Goal: Information Seeking & Learning: Learn about a topic

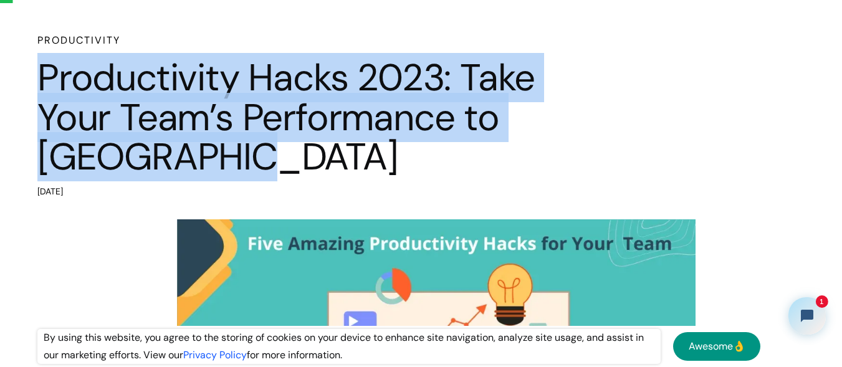
click at [0, 54] on div "Productivity Productivity Hacks 2023: Take Your Team’s Performance to [GEOGRAPH…" at bounding box center [421, 117] width 842 height 168
click at [251, 158] on h1 "Productivity Hacks 2023: Take Your Team’s Performance to [GEOGRAPHIC_DATA]" at bounding box center [298, 117] width 523 height 119
drag, startPoint x: 169, startPoint y: 151, endPoint x: 14, endPoint y: 34, distance: 194.4
click at [14, 34] on div "Productivity Productivity Hacks 2023: Take Your Team’s Performance to [GEOGRAPH…" at bounding box center [421, 117] width 842 height 168
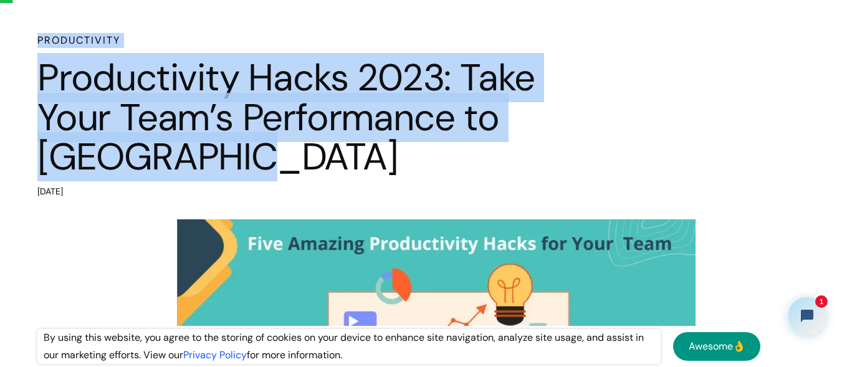
click at [14, 34] on div "Productivity Productivity Hacks 2023: Take Your Team’s Performance to [GEOGRAPH…" at bounding box center [421, 117] width 842 height 168
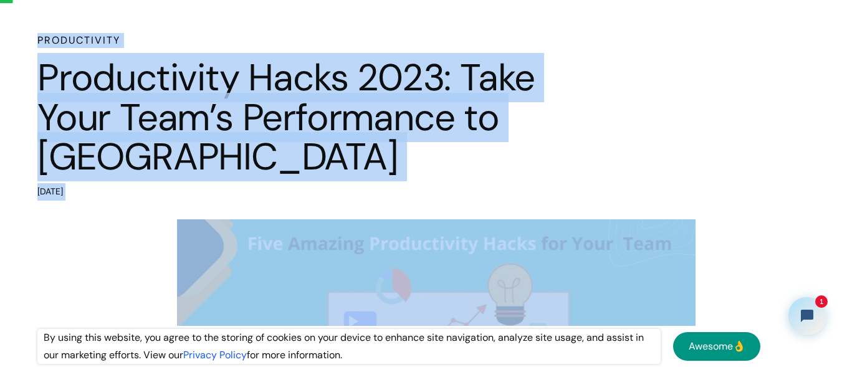
drag, startPoint x: 14, startPoint y: 34, endPoint x: 198, endPoint y: 191, distance: 241.8
click at [198, 191] on div "Productivity Productivity Hacks 2023: Take Your Team’s Performance to [GEOGRAPH…" at bounding box center [421, 117] width 842 height 168
click at [198, 191] on div "[DATE]" at bounding box center [298, 191] width 523 height 17
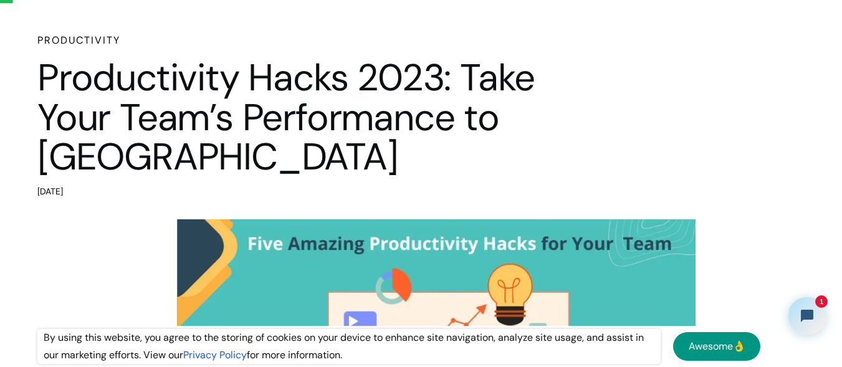
drag, startPoint x: 95, startPoint y: 181, endPoint x: 19, endPoint y: 49, distance: 152.4
click at [19, 49] on div "Productivity Productivity Hacks 2023: Take Your Team’s Performance to [GEOGRAPH…" at bounding box center [421, 117] width 842 height 168
click at [19, 36] on div "Productivity Productivity Hacks 2023: Take Your Team’s Performance to [GEOGRAPH…" at bounding box center [421, 117] width 842 height 168
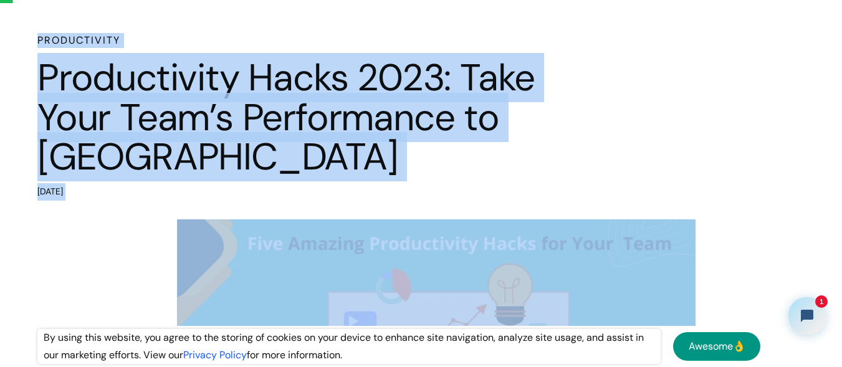
drag, startPoint x: 19, startPoint y: 36, endPoint x: 145, endPoint y: 188, distance: 196.5
click at [145, 188] on div "Productivity Productivity Hacks 2023: Take Your Team’s Performance to [GEOGRAPH…" at bounding box center [421, 117] width 842 height 168
click at [145, 188] on div "[DATE]" at bounding box center [298, 191] width 523 height 17
drag, startPoint x: 145, startPoint y: 188, endPoint x: 0, endPoint y: 36, distance: 210.2
click at [0, 36] on div "Productivity Productivity Hacks 2023: Take Your Team’s Performance to [GEOGRAPH…" at bounding box center [421, 117] width 842 height 168
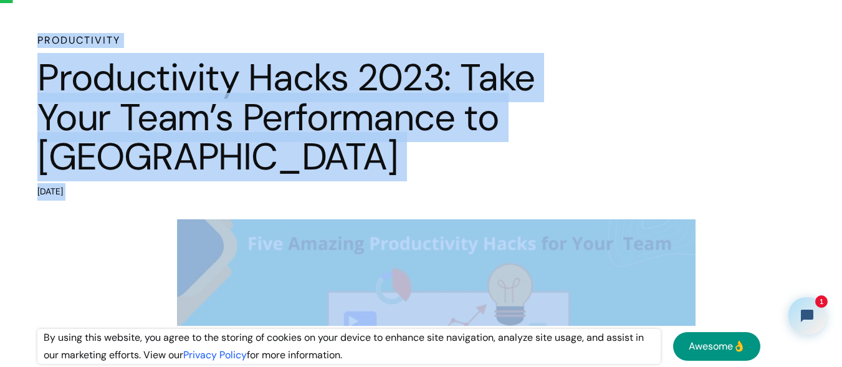
click at [0, 36] on div "Productivity Productivity Hacks 2023: Take Your Team’s Performance to [GEOGRAPH…" at bounding box center [421, 117] width 842 height 168
drag, startPoint x: 0, startPoint y: 35, endPoint x: 155, endPoint y: 194, distance: 222.5
click at [155, 194] on div "Productivity Productivity Hacks 2023: Take Your Team’s Performance to [GEOGRAPH…" at bounding box center [421, 117] width 842 height 168
click at [156, 194] on div "[DATE]" at bounding box center [298, 191] width 523 height 17
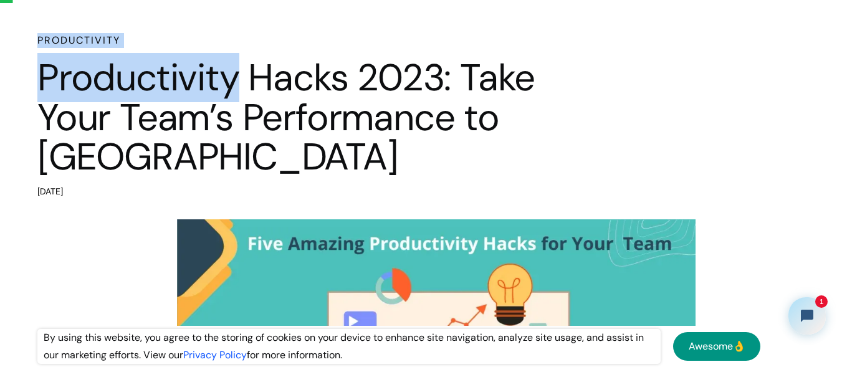
drag, startPoint x: 156, startPoint y: 194, endPoint x: 29, endPoint y: 48, distance: 193.5
click at [29, 48] on div "Productivity Productivity Hacks 2023: Take Your Team’s Performance to [GEOGRAPH…" at bounding box center [421, 117] width 842 height 168
click at [29, 40] on div "Productivity Productivity Hacks 2023: Take Your Team’s Performance to [GEOGRAPH…" at bounding box center [421, 117] width 842 height 168
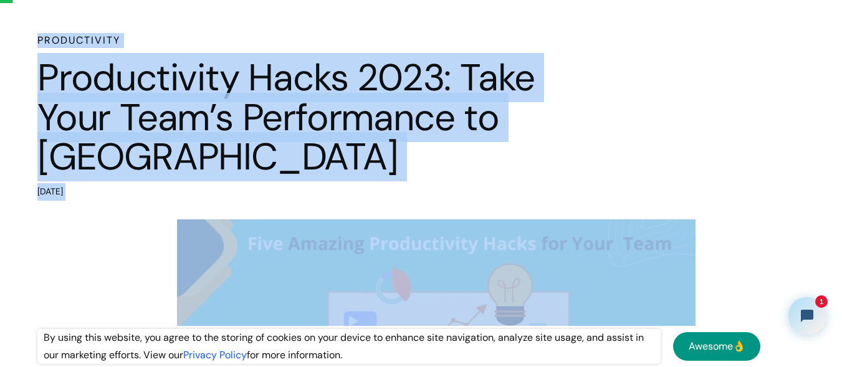
drag, startPoint x: 29, startPoint y: 40, endPoint x: 125, endPoint y: 196, distance: 182.6
click at [125, 196] on div "Productivity Productivity Hacks 2023: Take Your Team’s Performance to [GEOGRAPH…" at bounding box center [421, 117] width 842 height 168
click at [125, 196] on div "[DATE]" at bounding box center [298, 191] width 523 height 17
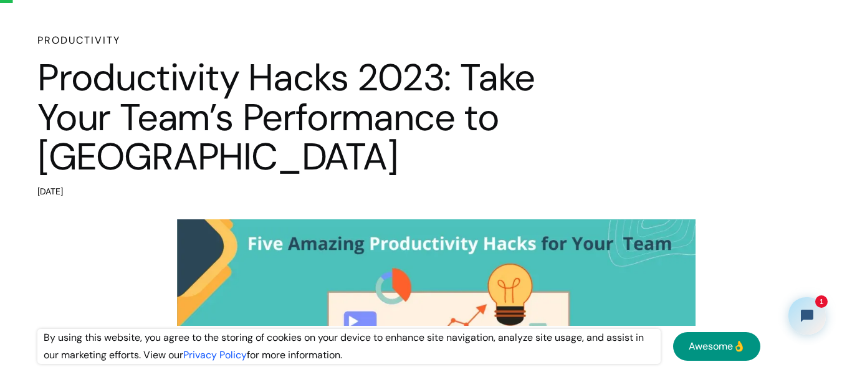
click at [560, 152] on h1 "Productivity Hacks 2023: Take Your Team’s Performance to [GEOGRAPHIC_DATA]" at bounding box center [298, 117] width 523 height 119
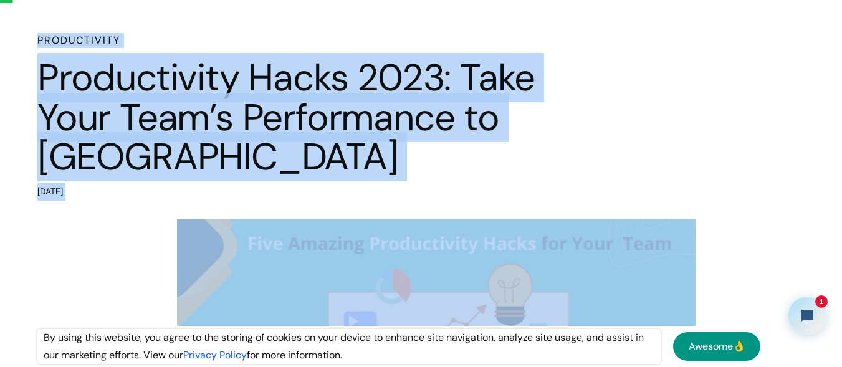
drag, startPoint x: 103, startPoint y: 67, endPoint x: 159, endPoint y: 202, distance: 145.8
drag, startPoint x: 139, startPoint y: 202, endPoint x: 11, endPoint y: 35, distance: 210.6
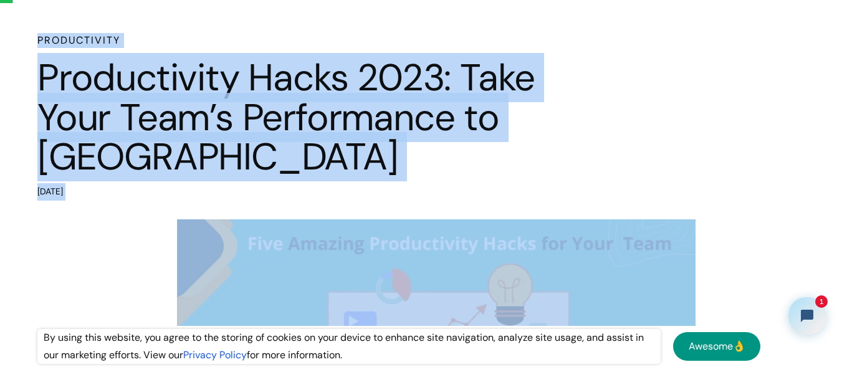
click at [11, 35] on div "Productivity Productivity Hacks 2023: Take Your Team’s Performance to [GEOGRAPH…" at bounding box center [421, 117] width 842 height 168
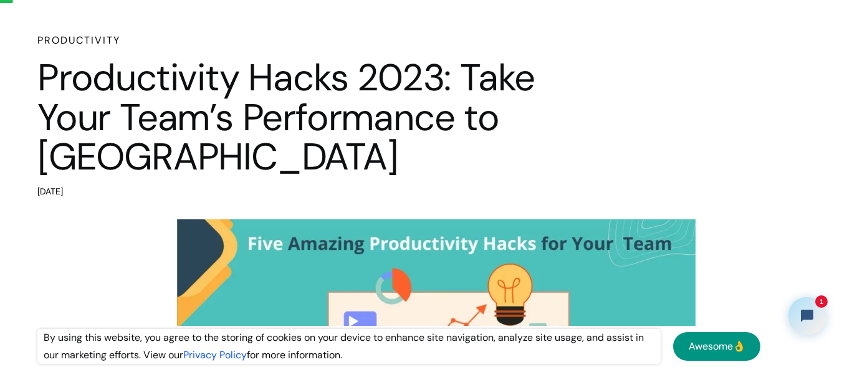
drag, startPoint x: 12, startPoint y: 36, endPoint x: 142, endPoint y: 195, distance: 205.1
click at [142, 195] on div "Productivity Productivity Hacks 2023: Take Your Team’s Performance to [GEOGRAPH…" at bounding box center [421, 117] width 842 height 168
click at [142, 195] on div "[DATE]" at bounding box center [298, 191] width 523 height 17
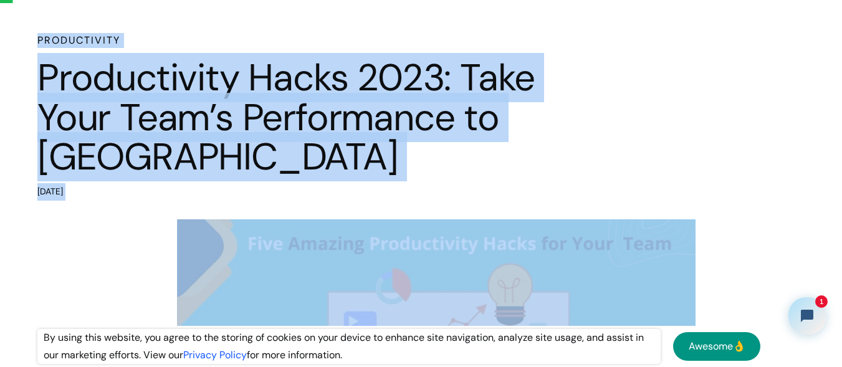
drag, startPoint x: 142, startPoint y: 195, endPoint x: 29, endPoint y: 34, distance: 196.9
click at [29, 34] on div "Productivity Productivity Hacks 2023: Take Your Team’s Performance to [GEOGRAPH…" at bounding box center [421, 117] width 842 height 168
click at [3, 45] on div "Productivity Productivity Hacks 2023: Take Your Team’s Performance to [GEOGRAPH…" at bounding box center [421, 117] width 842 height 168
drag, startPoint x: 3, startPoint y: 45, endPoint x: 120, endPoint y: 195, distance: 190.5
click at [120, 195] on div "Productivity Productivity Hacks 2023: Take Your Team’s Performance to [GEOGRAPH…" at bounding box center [421, 117] width 842 height 168
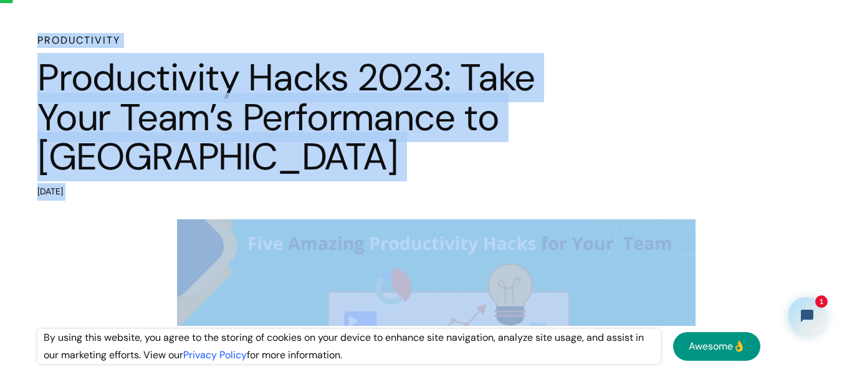
click at [120, 195] on div "[DATE]" at bounding box center [298, 191] width 523 height 17
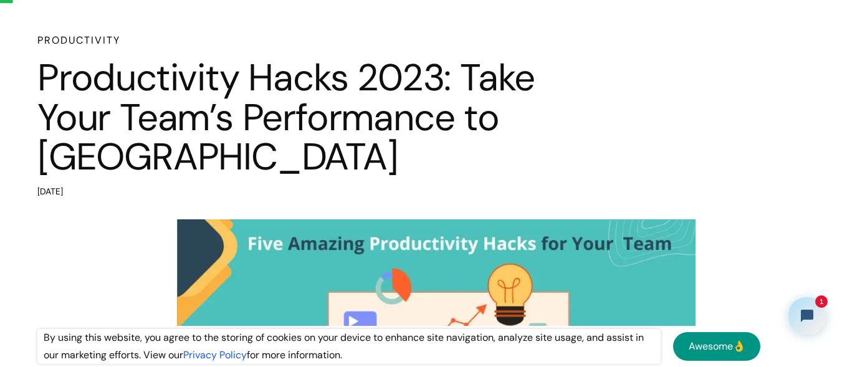
drag, startPoint x: 120, startPoint y: 195, endPoint x: 19, endPoint y: 48, distance: 178.7
click at [19, 48] on div "Productivity Productivity Hacks 2023: Take Your Team’s Performance to [GEOGRAPH…" at bounding box center [421, 117] width 842 height 168
click at [19, 43] on div "Productivity Productivity Hacks 2023: Take Your Team’s Performance to [GEOGRAPH…" at bounding box center [421, 117] width 842 height 168
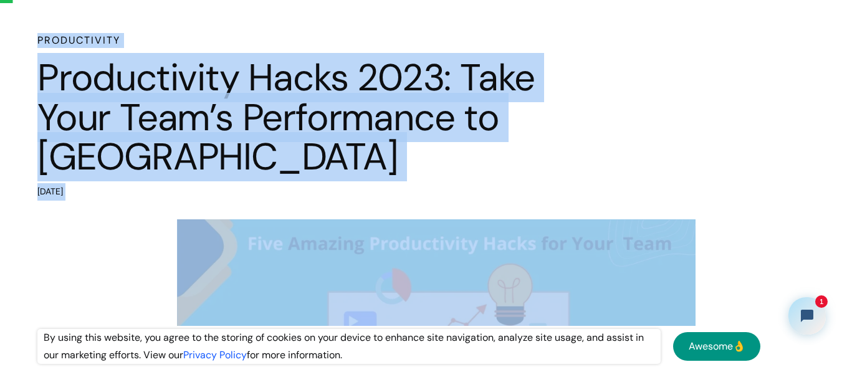
drag, startPoint x: 19, startPoint y: 43, endPoint x: 120, endPoint y: 190, distance: 178.7
click at [120, 190] on div "Productivity Productivity Hacks 2023: Take Your Team’s Performance to [GEOGRAPH…" at bounding box center [421, 117] width 842 height 168
click at [127, 190] on div "[DATE]" at bounding box center [298, 191] width 523 height 17
drag, startPoint x: 127, startPoint y: 190, endPoint x: 32, endPoint y: 40, distance: 177.9
click at [32, 40] on div "Productivity Productivity Hacks 2023: Take Your Team’s Performance to [GEOGRAPH…" at bounding box center [421, 117] width 842 height 168
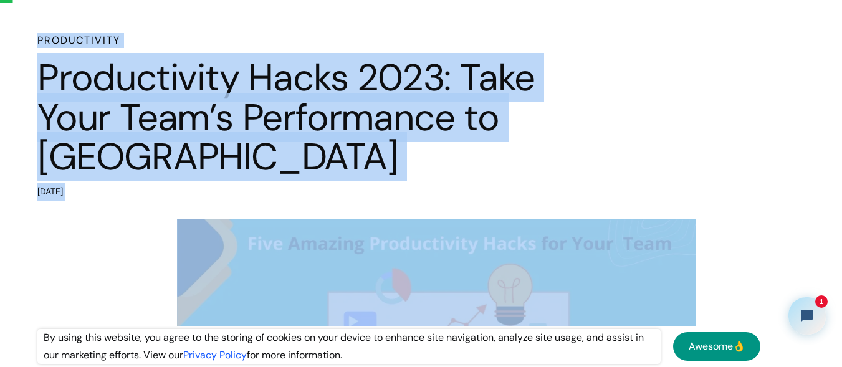
click at [31, 39] on div "Productivity Productivity Hacks 2023: Take Your Team’s Performance to [GEOGRAPH…" at bounding box center [421, 117] width 842 height 168
drag, startPoint x: 31, startPoint y: 39, endPoint x: 135, endPoint y: 193, distance: 185.3
click at [135, 193] on div "Productivity Productivity Hacks 2023: Take Your Team’s Performance to [GEOGRAPH…" at bounding box center [421, 117] width 842 height 168
click at [135, 193] on div "[DATE]" at bounding box center [298, 191] width 523 height 17
drag, startPoint x: 135, startPoint y: 193, endPoint x: 11, endPoint y: 39, distance: 197.3
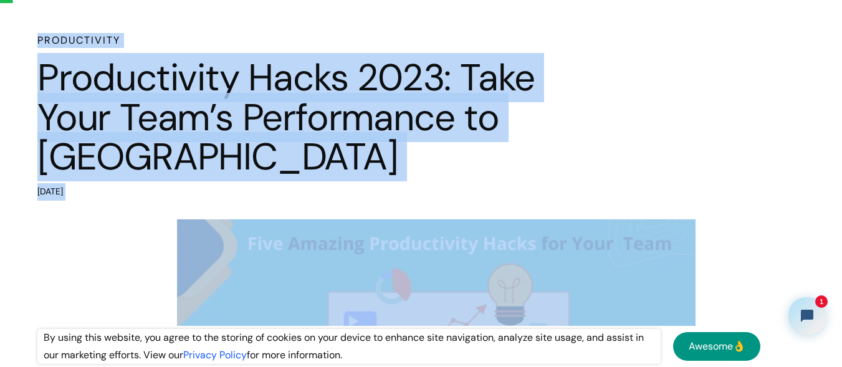
click at [11, 39] on div "Productivity Productivity Hacks 2023: Take Your Team’s Performance to [GEOGRAPH…" at bounding box center [421, 117] width 842 height 168
drag, startPoint x: 8, startPoint y: 39, endPoint x: 140, endPoint y: 191, distance: 201.9
click at [140, 191] on div "Productivity Productivity Hacks 2023: Take Your Team’s Performance to [GEOGRAPH…" at bounding box center [421, 117] width 842 height 168
click at [138, 191] on div "[DATE]" at bounding box center [298, 191] width 523 height 17
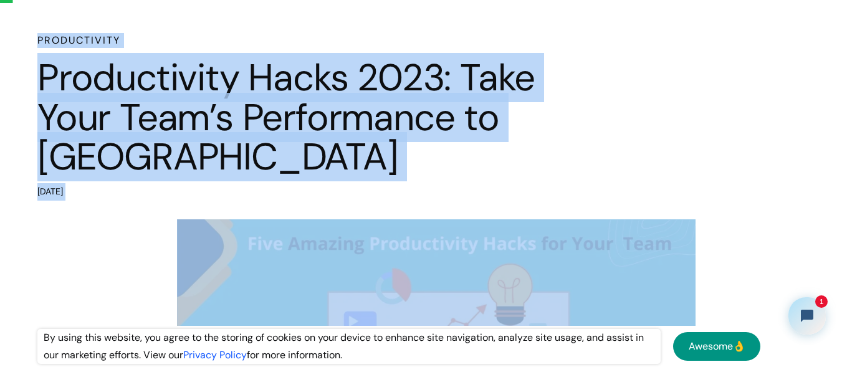
drag, startPoint x: 138, startPoint y: 191, endPoint x: 0, endPoint y: 29, distance: 213.5
drag, startPoint x: 0, startPoint y: 29, endPoint x: 156, endPoint y: 193, distance: 226.1
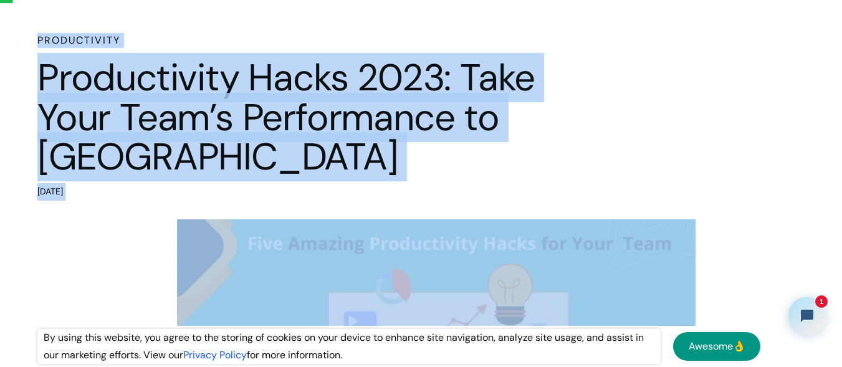
click at [156, 193] on div "[DATE]" at bounding box center [298, 191] width 523 height 17
drag, startPoint x: 138, startPoint y: 189, endPoint x: 0, endPoint y: 33, distance: 208.3
click at [0, 33] on div "Productivity Productivity Hacks 2023: Take Your Team’s Performance to [GEOGRAPH…" at bounding box center [421, 117] width 842 height 168
drag, startPoint x: 71, startPoint y: 96, endPoint x: 144, endPoint y: 200, distance: 127.1
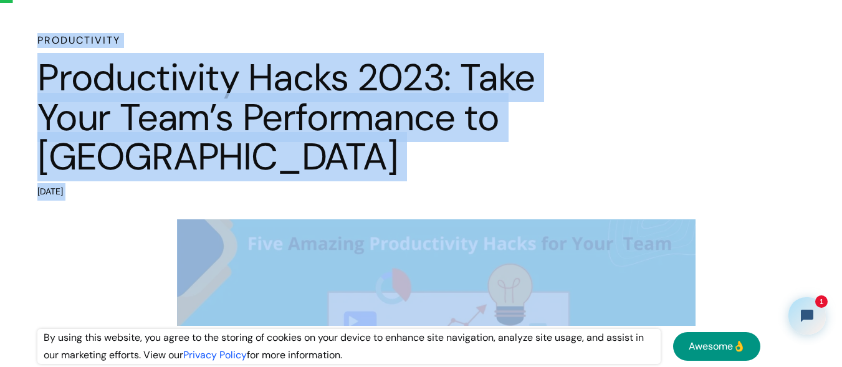
click at [144, 200] on div "Productivity Productivity Hacks 2023: Take Your Team’s Performance to [GEOGRAPH…" at bounding box center [421, 117] width 842 height 168
click at [144, 200] on div "[DATE]" at bounding box center [298, 191] width 523 height 17
drag, startPoint x: 137, startPoint y: 198, endPoint x: 0, endPoint y: 32, distance: 215.6
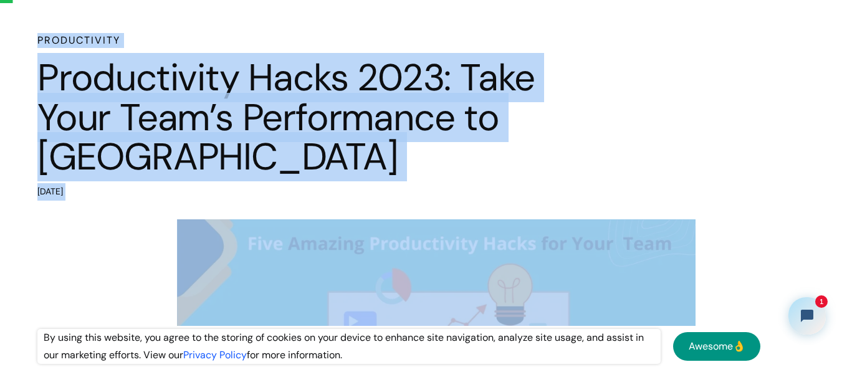
drag, startPoint x: 0, startPoint y: 32, endPoint x: 135, endPoint y: 198, distance: 213.9
click at [135, 198] on div "[DATE]" at bounding box center [298, 191] width 523 height 17
drag, startPoint x: 135, startPoint y: 198, endPoint x: 27, endPoint y: 33, distance: 196.7
click at [27, 33] on div "Productivity Productivity Hacks 2023: Take Your Team’s Performance to [GEOGRAPH…" at bounding box center [421, 117] width 842 height 168
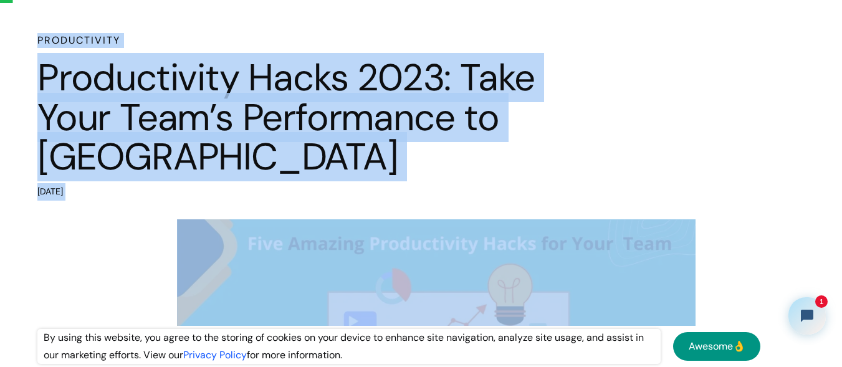
click at [27, 33] on div "Productivity Productivity Hacks 2023: Take Your Team’s Performance to [GEOGRAPH…" at bounding box center [421, 117] width 842 height 168
drag, startPoint x: 27, startPoint y: 33, endPoint x: 144, endPoint y: 188, distance: 193.5
click at [144, 188] on div "Productivity Productivity Hacks 2023: Take Your Team’s Performance to [GEOGRAPH…" at bounding box center [421, 117] width 842 height 168
click at [144, 188] on div "[DATE]" at bounding box center [298, 191] width 523 height 17
drag, startPoint x: 144, startPoint y: 188, endPoint x: 26, endPoint y: 41, distance: 187.9
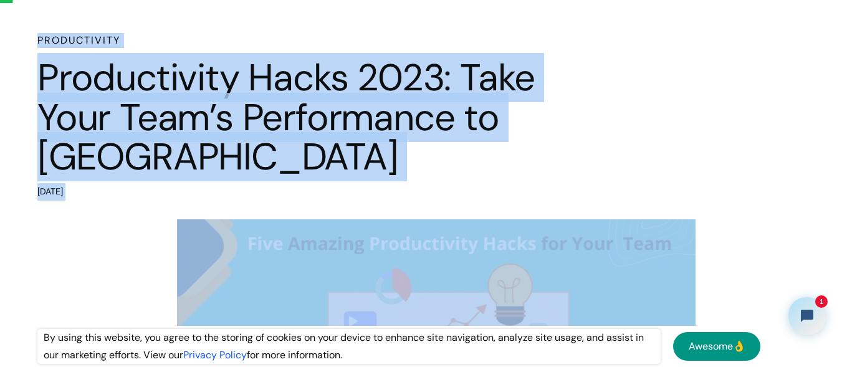
click at [26, 41] on div "Productivity Productivity Hacks 2023: Take Your Team’s Performance to [GEOGRAPH…" at bounding box center [421, 117] width 842 height 168
drag, startPoint x: 26, startPoint y: 41, endPoint x: 117, endPoint y: 189, distance: 173.1
click at [117, 189] on div "Productivity Productivity Hacks 2023: Take Your Team’s Performance to [GEOGRAPH…" at bounding box center [421, 117] width 842 height 168
click at [125, 191] on div "[DATE]" at bounding box center [298, 191] width 523 height 17
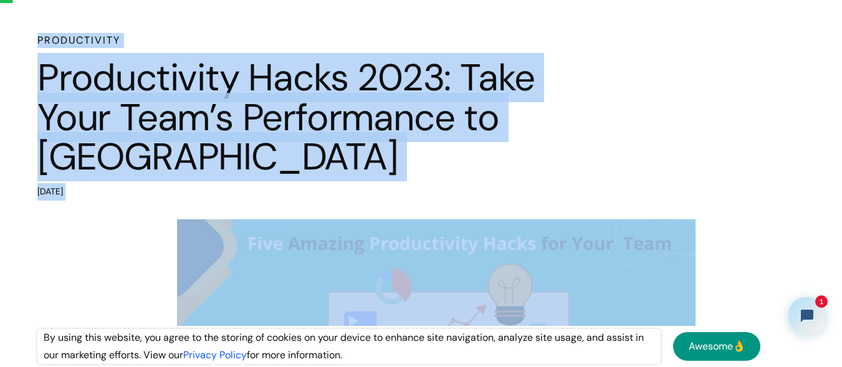
drag, startPoint x: 125, startPoint y: 191, endPoint x: 32, endPoint y: 22, distance: 193.6
drag, startPoint x: 59, startPoint y: 68, endPoint x: 130, endPoint y: 186, distance: 138.4
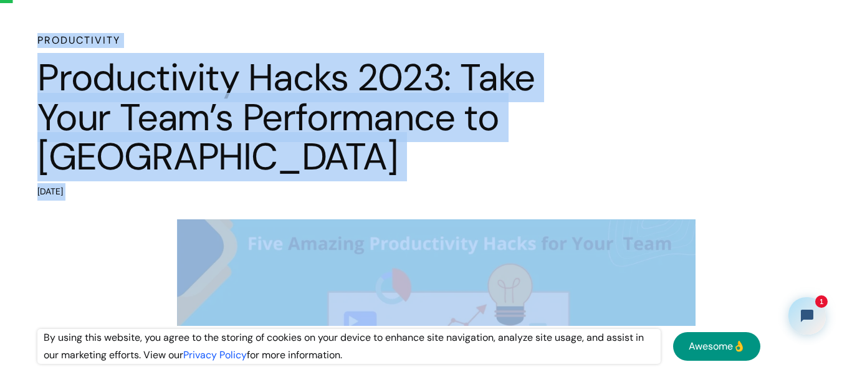
click at [130, 186] on div "[DATE]" at bounding box center [298, 191] width 523 height 17
drag, startPoint x: 119, startPoint y: 186, endPoint x: 34, endPoint y: 42, distance: 167.4
click at [34, 42] on div "Productivity Productivity Hacks 2023: Take Your Team’s Performance to [GEOGRAPH…" at bounding box center [421, 117] width 842 height 168
click at [33, 42] on div "Productivity Productivity Hacks 2023: Take Your Team’s Performance to [GEOGRAPH…" at bounding box center [421, 117] width 842 height 168
drag, startPoint x: 33, startPoint y: 42, endPoint x: 141, endPoint y: 191, distance: 184.7
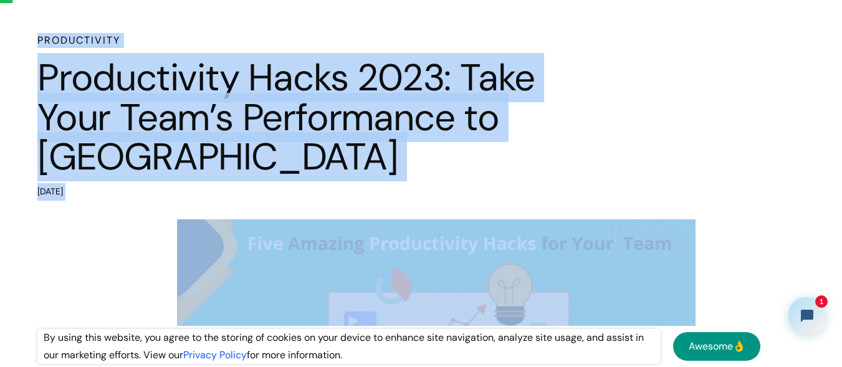
click at [141, 191] on div "Productivity Productivity Hacks 2023: Take Your Team’s Performance to [GEOGRAPH…" at bounding box center [421, 117] width 842 height 168
click at [141, 191] on div "[DATE]" at bounding box center [298, 191] width 523 height 17
drag, startPoint x: 141, startPoint y: 191, endPoint x: 22, endPoint y: 40, distance: 193.0
click at [22, 40] on div "Productivity Productivity Hacks 2023: Take Your Team’s Performance to [GEOGRAPH…" at bounding box center [421, 117] width 842 height 168
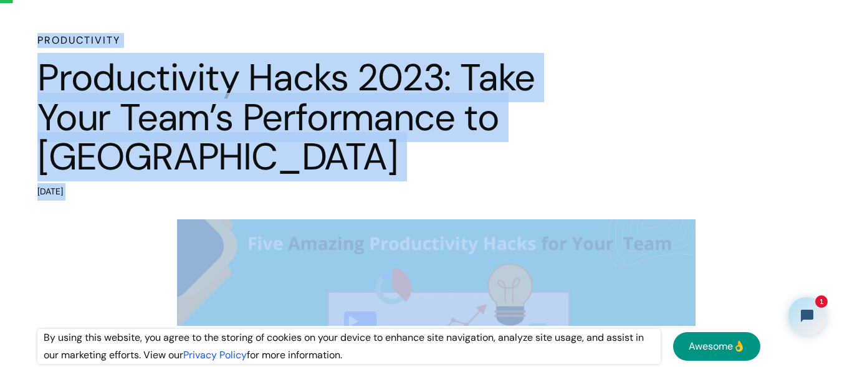
drag, startPoint x: 22, startPoint y: 40, endPoint x: 130, endPoint y: 189, distance: 184.7
click at [130, 189] on div "Productivity Productivity Hacks 2023: Take Your Team’s Performance to [GEOGRAPH…" at bounding box center [421, 117] width 842 height 168
click at [130, 189] on div "[DATE]" at bounding box center [298, 191] width 523 height 17
drag, startPoint x: 127, startPoint y: 189, endPoint x: 37, endPoint y: 40, distance: 174.4
click at [37, 40] on div "Productivity Productivity Hacks 2023: Take Your Team’s Performance to [GEOGRAPH…" at bounding box center [298, 117] width 523 height 168
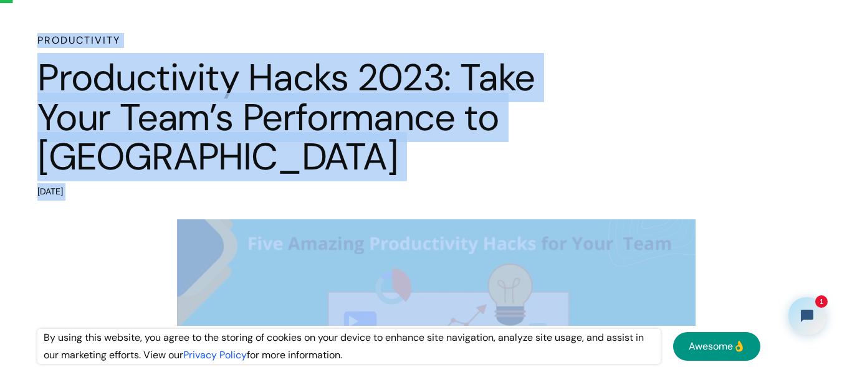
click at [37, 40] on h6 "Productivity" at bounding box center [298, 40] width 523 height 15
drag, startPoint x: 37, startPoint y: 40, endPoint x: 123, endPoint y: 198, distance: 180.1
click at [123, 198] on div "Productivity Productivity Hacks 2023: Take Your Team’s Performance to [GEOGRAPH…" at bounding box center [298, 117] width 523 height 168
click at [123, 198] on div "[DATE]" at bounding box center [298, 191] width 523 height 17
drag, startPoint x: 123, startPoint y: 198, endPoint x: 3, endPoint y: 41, distance: 198.3
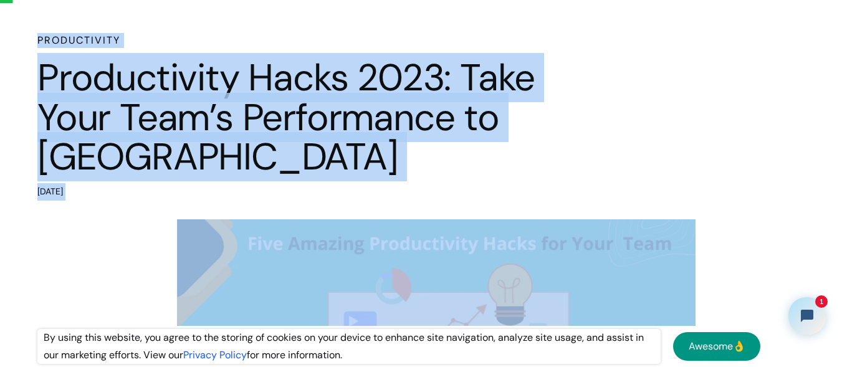
click at [3, 41] on div "Productivity Productivity Hacks 2023: Take Your Team’s Performance to [GEOGRAPH…" at bounding box center [421, 117] width 842 height 168
drag, startPoint x: 3, startPoint y: 41, endPoint x: 135, endPoint y: 189, distance: 199.1
click at [135, 189] on div "Productivity Productivity Hacks 2023: Take Your Team’s Performance to [GEOGRAPH…" at bounding box center [421, 117] width 842 height 168
click at [135, 189] on div "[DATE]" at bounding box center [298, 191] width 523 height 17
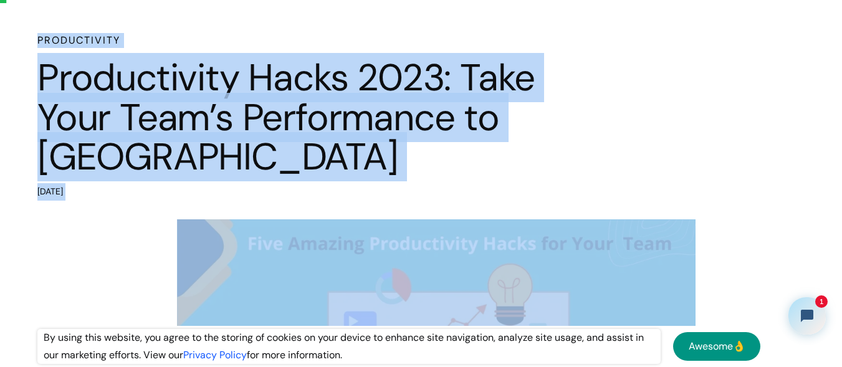
scroll to position [0, 0]
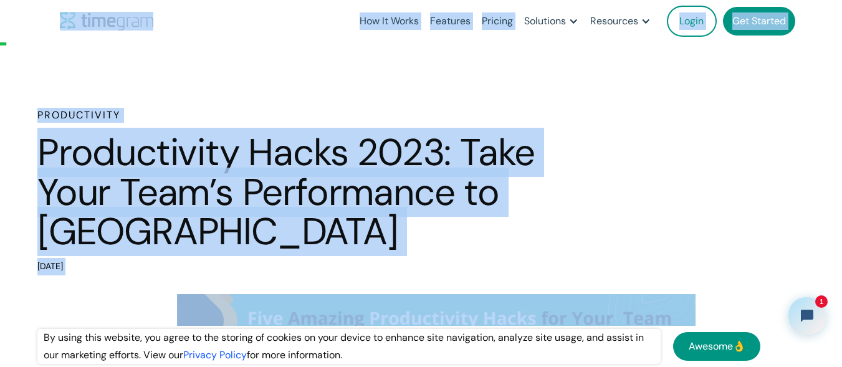
drag, startPoint x: 135, startPoint y: 189, endPoint x: 0, endPoint y: -6, distance: 237.8
click at [0, 0] on html "**********" at bounding box center [421, 183] width 842 height 367
drag, startPoint x: 39, startPoint y: 115, endPoint x: 144, endPoint y: 274, distance: 190.3
click at [144, 274] on div "Productivity Productivity Hacks 2023: Take Your Team’s Performance to [GEOGRAPH…" at bounding box center [298, 192] width 523 height 168
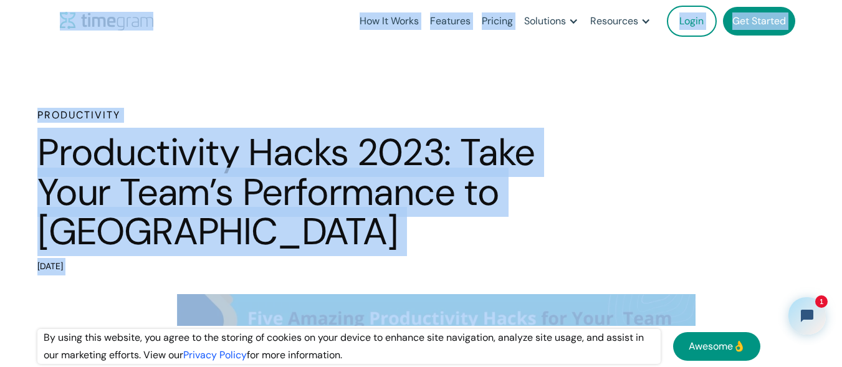
click at [144, 274] on div "[DATE]" at bounding box center [298, 266] width 523 height 17
drag, startPoint x: 32, startPoint y: 104, endPoint x: 136, endPoint y: 274, distance: 199.4
click at [136, 274] on div "[DATE]" at bounding box center [298, 266] width 523 height 17
drag, startPoint x: 123, startPoint y: 257, endPoint x: 31, endPoint y: 118, distance: 166.8
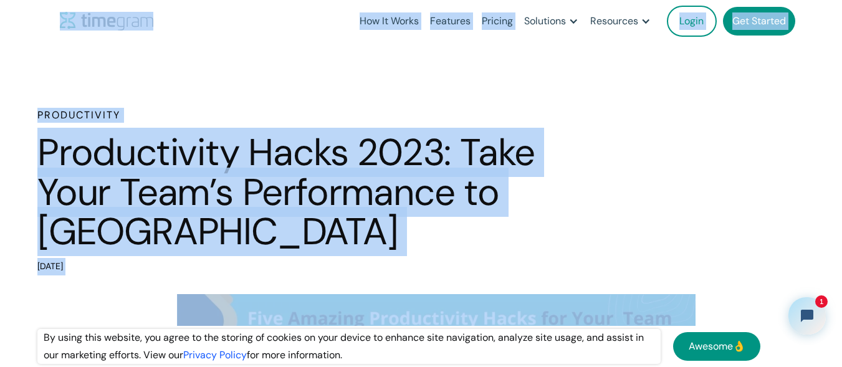
click at [31, 118] on div "Productivity Productivity Hacks 2023: Take Your Team’s Performance to [GEOGRAPH…" at bounding box center [421, 192] width 842 height 168
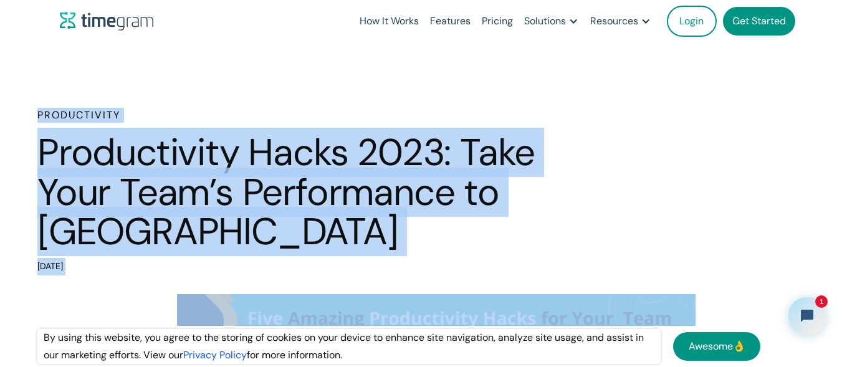
drag, startPoint x: 31, startPoint y: 118, endPoint x: 131, endPoint y: 267, distance: 179.6
click at [131, 267] on div "Productivity Productivity Hacks 2023: Take Your Team’s Performance to [GEOGRAPH…" at bounding box center [421, 192] width 842 height 168
click at [131, 267] on div "[DATE]" at bounding box center [298, 266] width 523 height 17
drag, startPoint x: 131, startPoint y: 267, endPoint x: 33, endPoint y: 127, distance: 171.0
click at [35, 132] on div "Productivity Productivity Hacks 2023: Take Your Team’s Performance to [GEOGRAPH…" at bounding box center [421, 192] width 842 height 168
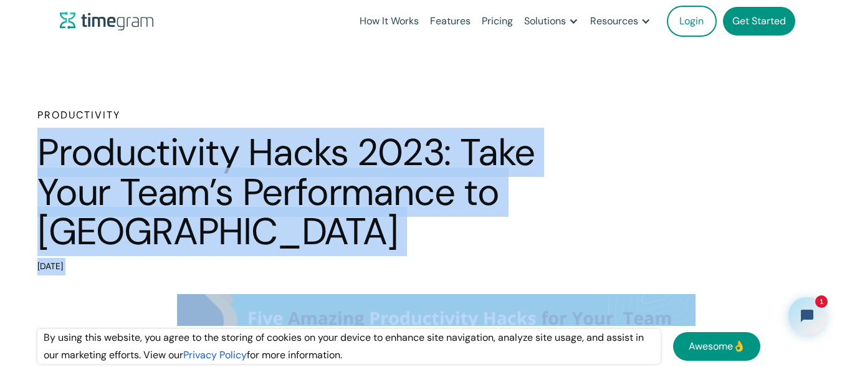
click at [27, 108] on div "Productivity Productivity Hacks 2023: Take Your Team’s Performance to [GEOGRAPH…" at bounding box center [421, 192] width 842 height 168
drag, startPoint x: 27, startPoint y: 108, endPoint x: 143, endPoint y: 260, distance: 190.8
click at [143, 260] on div "Productivity Productivity Hacks 2023: Take Your Team’s Performance to [GEOGRAPH…" at bounding box center [421, 192] width 842 height 168
click at [143, 260] on div "[DATE]" at bounding box center [298, 266] width 523 height 17
drag, startPoint x: 143, startPoint y: 260, endPoint x: 0, endPoint y: 101, distance: 213.6
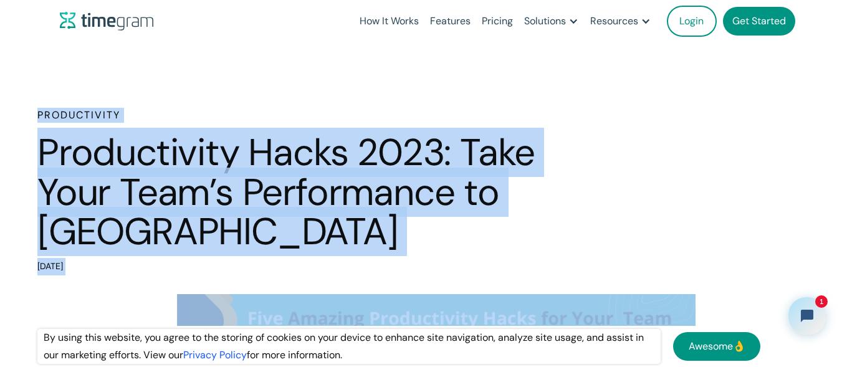
drag, startPoint x: 18, startPoint y: 116, endPoint x: 146, endPoint y: 265, distance: 196.6
click at [146, 265] on div "Productivity Productivity Hacks 2023: Take Your Team’s Performance to [GEOGRAPH…" at bounding box center [421, 192] width 842 height 168
click at [146, 265] on div "[DATE]" at bounding box center [298, 266] width 523 height 17
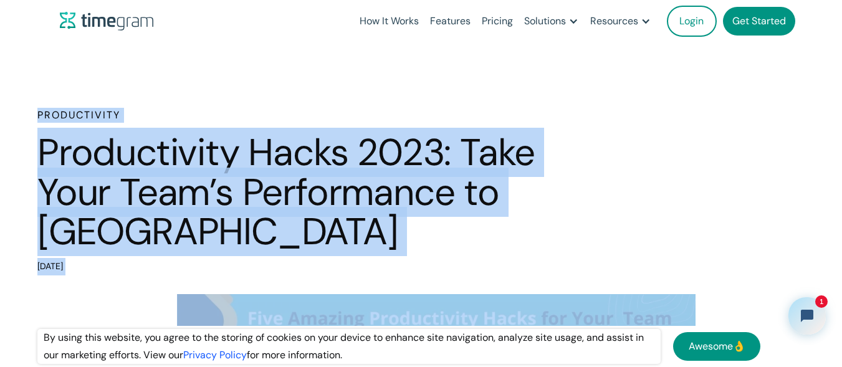
drag, startPoint x: 146, startPoint y: 265, endPoint x: 10, endPoint y: 111, distance: 205.7
click at [10, 111] on div "Productivity Productivity Hacks 2023: Take Your Team’s Performance to [GEOGRAPH…" at bounding box center [421, 192] width 842 height 168
drag, startPoint x: 10, startPoint y: 111, endPoint x: 123, endPoint y: 269, distance: 194.4
click at [123, 269] on div "Productivity Productivity Hacks 2023: Take Your Team’s Performance to [GEOGRAPH…" at bounding box center [421, 192] width 842 height 168
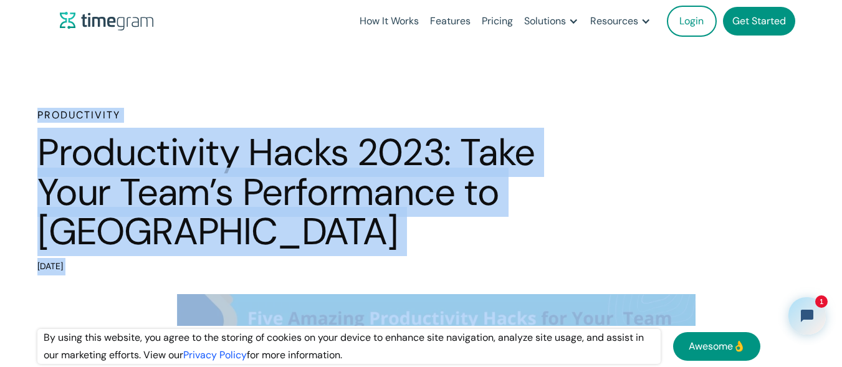
click at [123, 269] on div "[DATE]" at bounding box center [298, 266] width 523 height 17
drag, startPoint x: 123, startPoint y: 269, endPoint x: 18, endPoint y: 102, distance: 197.1
drag, startPoint x: 17, startPoint y: 109, endPoint x: 132, endPoint y: 270, distance: 197.8
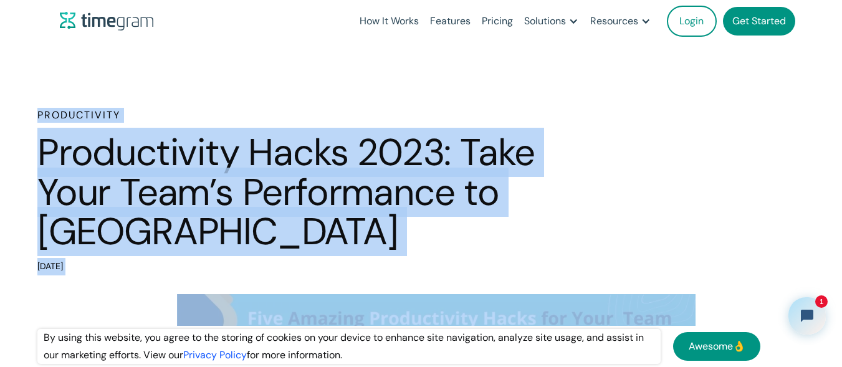
click at [132, 270] on div "Productivity Productivity Hacks 2023: Take Your Team’s Performance to [GEOGRAPH…" at bounding box center [421, 192] width 842 height 168
click at [132, 270] on div "[DATE]" at bounding box center [298, 266] width 523 height 17
drag, startPoint x: 132, startPoint y: 270, endPoint x: 0, endPoint y: 99, distance: 215.9
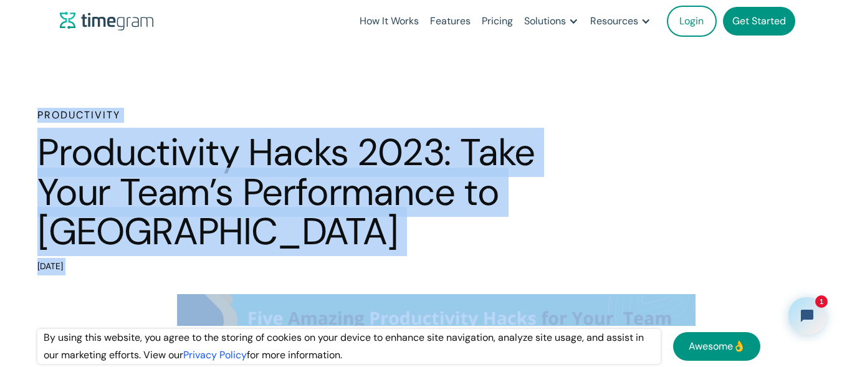
drag, startPoint x: 0, startPoint y: 99, endPoint x: 136, endPoint y: 265, distance: 214.8
click at [136, 265] on div "[DATE]" at bounding box center [298, 266] width 523 height 17
drag, startPoint x: 136, startPoint y: 265, endPoint x: 0, endPoint y: 106, distance: 209.5
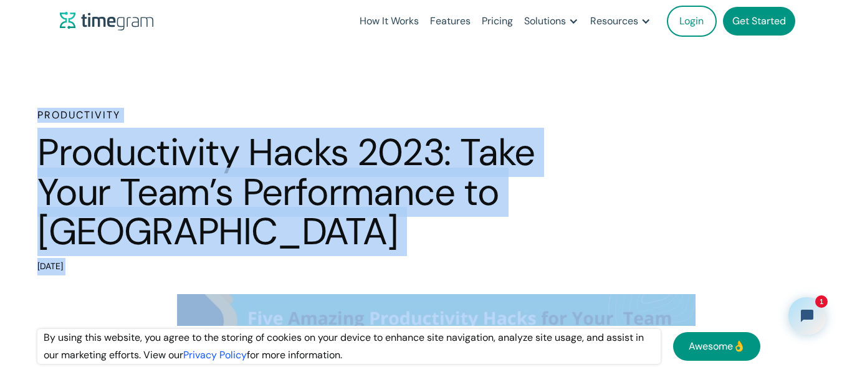
drag, startPoint x: 0, startPoint y: 106, endPoint x: 113, endPoint y: 267, distance: 196.9
click at [127, 267] on div "[DATE]" at bounding box center [298, 266] width 523 height 17
drag, startPoint x: 127, startPoint y: 267, endPoint x: 4, endPoint y: 106, distance: 202.7
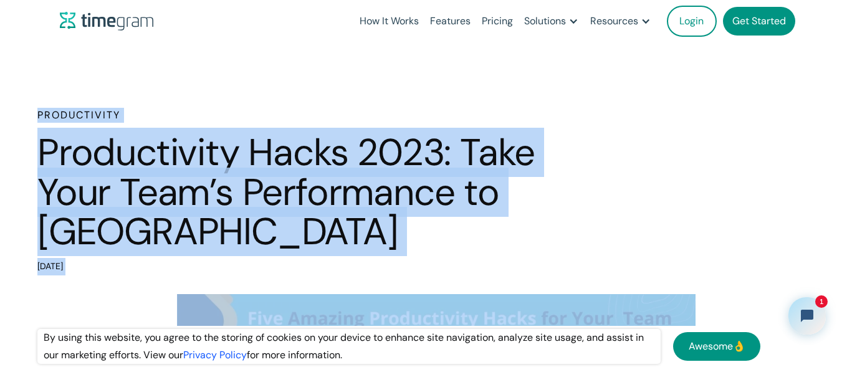
drag, startPoint x: 4, startPoint y: 106, endPoint x: 129, endPoint y: 265, distance: 202.8
click at [128, 264] on div "[DATE]" at bounding box center [298, 266] width 523 height 17
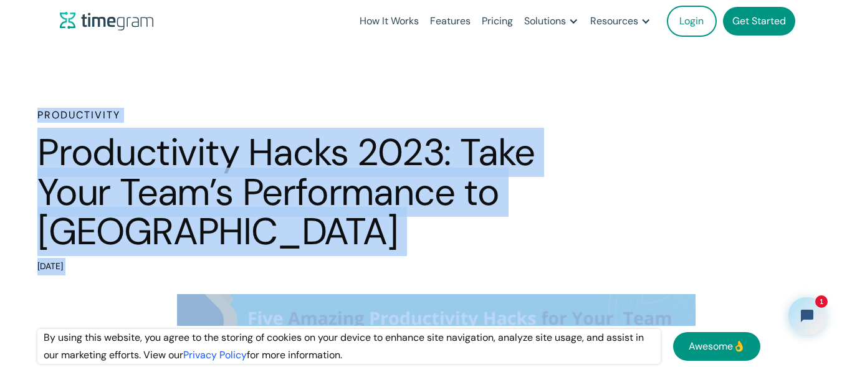
drag, startPoint x: 128, startPoint y: 264, endPoint x: 6, endPoint y: 99, distance: 204.9
drag, startPoint x: 6, startPoint y: 99, endPoint x: 154, endPoint y: 260, distance: 218.8
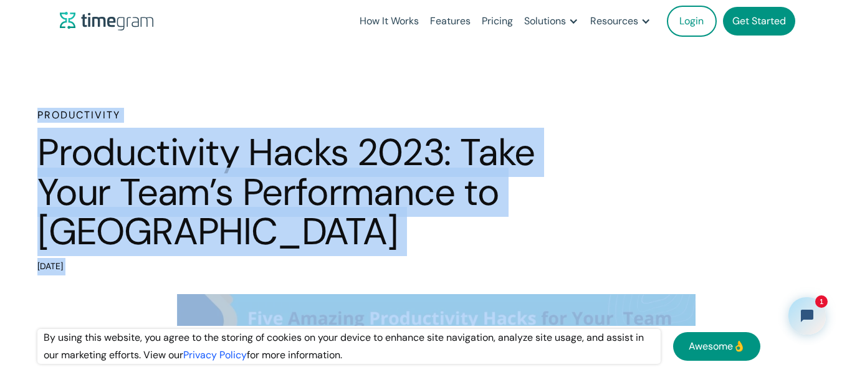
click at [154, 260] on div "[DATE]" at bounding box center [298, 266] width 523 height 17
drag, startPoint x: 125, startPoint y: 265, endPoint x: 17, endPoint y: 96, distance: 200.5
drag, startPoint x: 29, startPoint y: 114, endPoint x: 176, endPoint y: 270, distance: 214.7
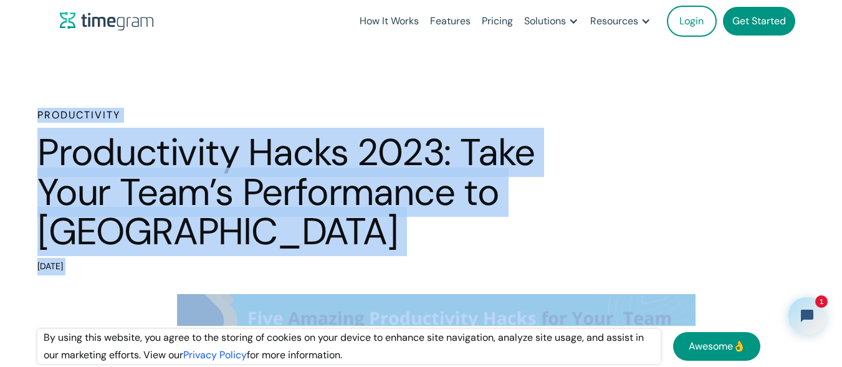
click at [176, 270] on div "Productivity Productivity Hacks 2023: Take Your Team’s Performance to [GEOGRAPH…" at bounding box center [421, 192] width 842 height 168
click at [117, 261] on div "[DATE]" at bounding box center [298, 266] width 523 height 17
drag, startPoint x: 75, startPoint y: 253, endPoint x: 33, endPoint y: 120, distance: 139.3
click at [33, 120] on div "Productivity Productivity Hacks 2023: Take Your Team’s Performance to [GEOGRAPH…" at bounding box center [421, 192] width 842 height 168
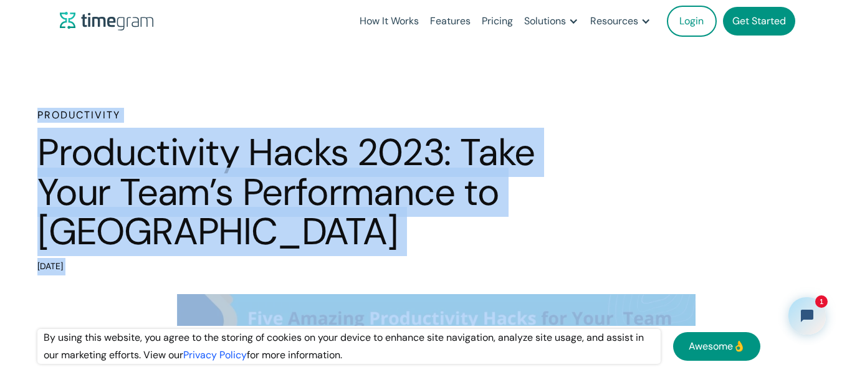
drag, startPoint x: 34, startPoint y: 109, endPoint x: 137, endPoint y: 267, distance: 189.1
click at [137, 267] on div "Productivity Productivity Hacks 2023: Take Your Team’s Performance to [GEOGRAPH…" at bounding box center [421, 192] width 842 height 168
click at [137, 267] on div "[DATE]" at bounding box center [298, 266] width 523 height 17
drag, startPoint x: 137, startPoint y: 267, endPoint x: 12, endPoint y: 113, distance: 198.5
click at [12, 113] on div "Productivity Productivity Hacks 2023: Take Your Team’s Performance to [GEOGRAPH…" at bounding box center [421, 192] width 842 height 168
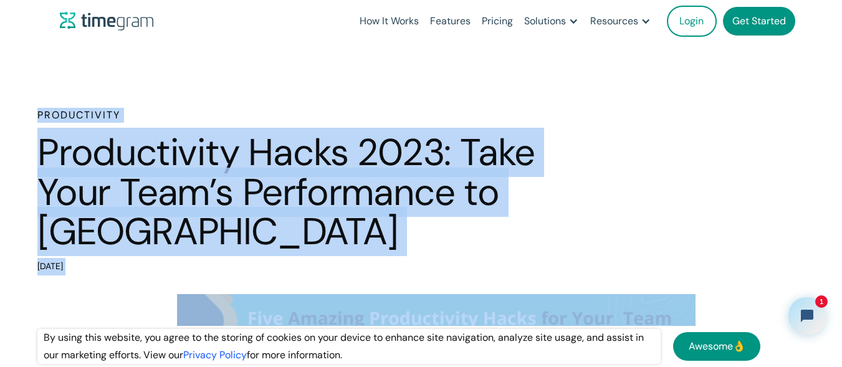
click at [12, 113] on div "Productivity Productivity Hacks 2023: Take Your Team’s Performance to [GEOGRAPH…" at bounding box center [421, 192] width 842 height 168
drag, startPoint x: 12, startPoint y: 113, endPoint x: 125, endPoint y: 260, distance: 185.4
click at [125, 260] on div "Productivity Productivity Hacks 2023: Take Your Team’s Performance to [GEOGRAPH…" at bounding box center [421, 192] width 842 height 168
click at [125, 260] on div "[DATE]" at bounding box center [298, 266] width 523 height 17
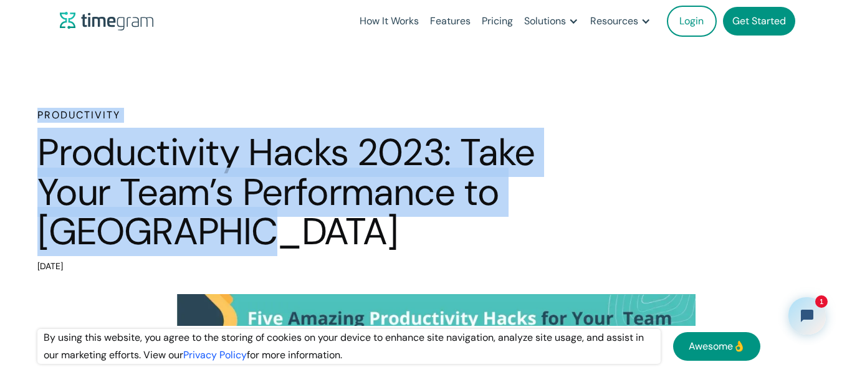
drag, startPoint x: 255, startPoint y: 229, endPoint x: 32, endPoint y: 107, distance: 255.2
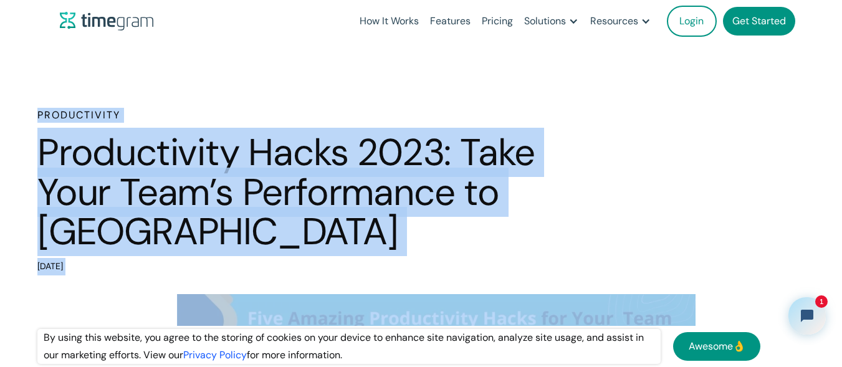
drag, startPoint x: 32, startPoint y: 107, endPoint x: 158, endPoint y: 277, distance: 212.0
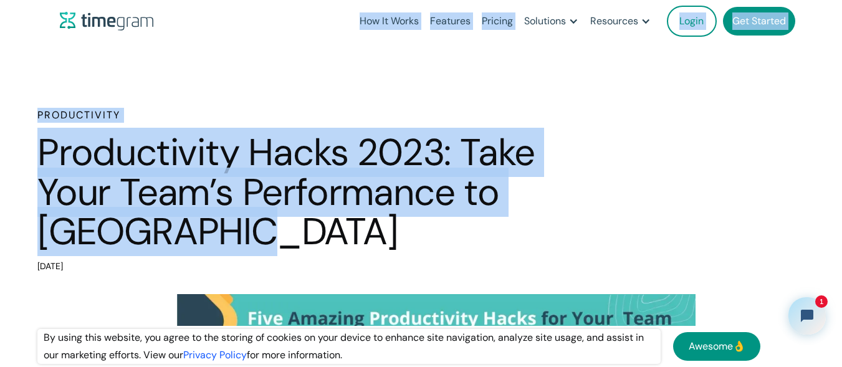
drag, startPoint x: 342, startPoint y: 19, endPoint x: 251, endPoint y: 237, distance: 236.0
click at [251, 237] on h1 "Productivity Hacks 2023: Take Your Team’s Performance to [GEOGRAPHIC_DATA]" at bounding box center [298, 192] width 523 height 119
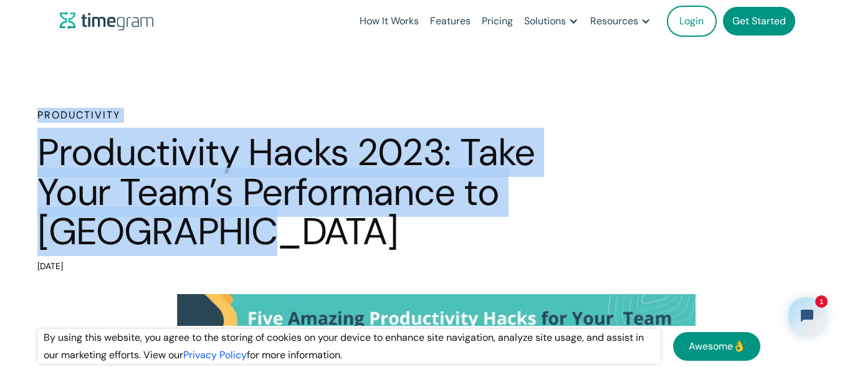
drag, startPoint x: 249, startPoint y: 238, endPoint x: 12, endPoint y: 93, distance: 277.8
drag, startPoint x: 10, startPoint y: 93, endPoint x: 165, endPoint y: 269, distance: 234.5
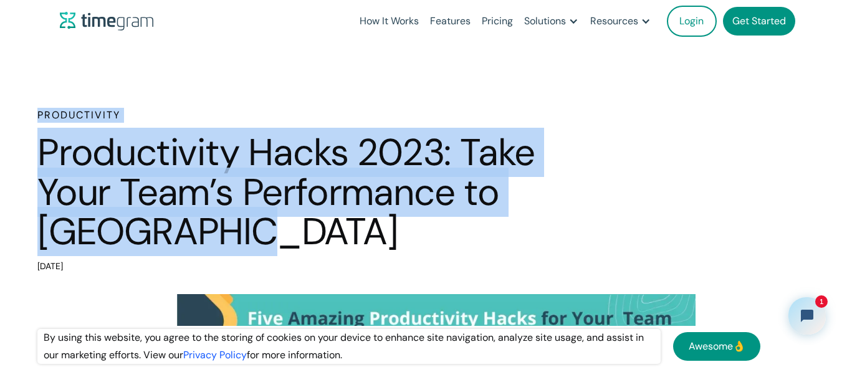
click at [165, 269] on div "[DATE]" at bounding box center [298, 266] width 523 height 17
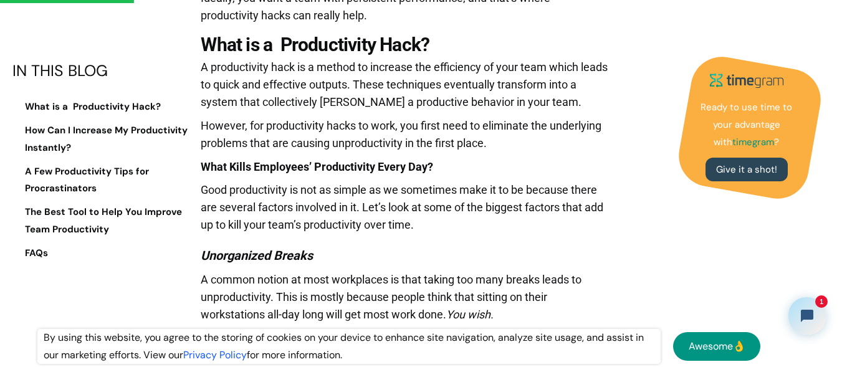
scroll to position [935, 0]
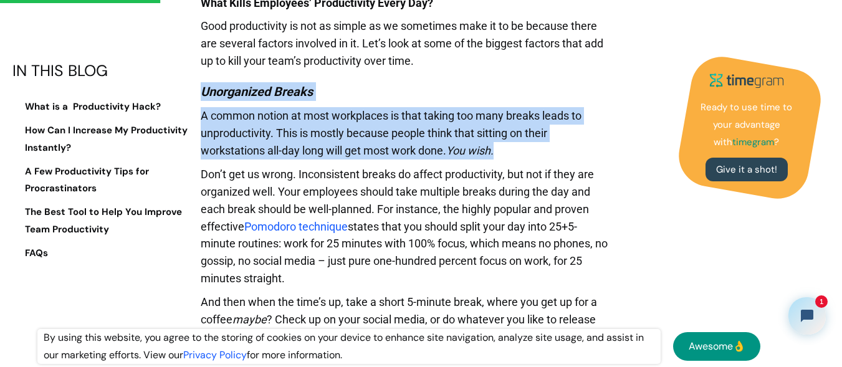
drag, startPoint x: 246, startPoint y: 88, endPoint x: 544, endPoint y: 159, distance: 306.1
click at [544, 159] on p "A common notion at most workplaces is that taking too many breaks leads to unpr…" at bounding box center [405, 136] width 409 height 59
drag, startPoint x: 536, startPoint y: 158, endPoint x: 196, endPoint y: 90, distance: 346.3
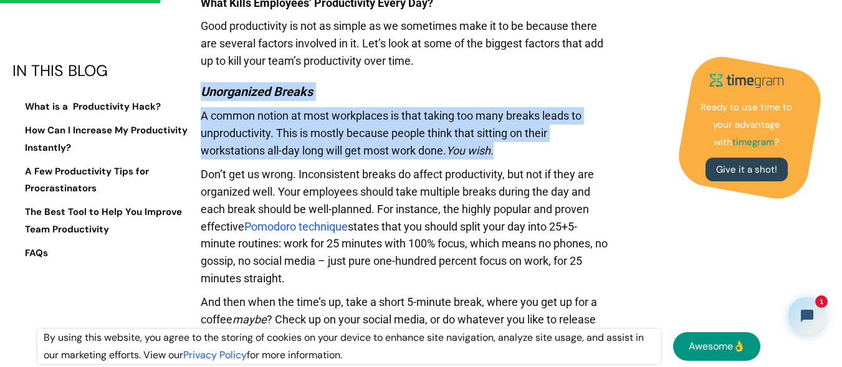
drag, startPoint x: 196, startPoint y: 90, endPoint x: 518, endPoint y: 148, distance: 326.8
click at [518, 148] on p "A common notion at most workplaces is that taking too many breaks leads to unpr…" at bounding box center [405, 136] width 409 height 59
drag, startPoint x: 297, startPoint y: 284, endPoint x: 194, endPoint y: 75, distance: 232.7
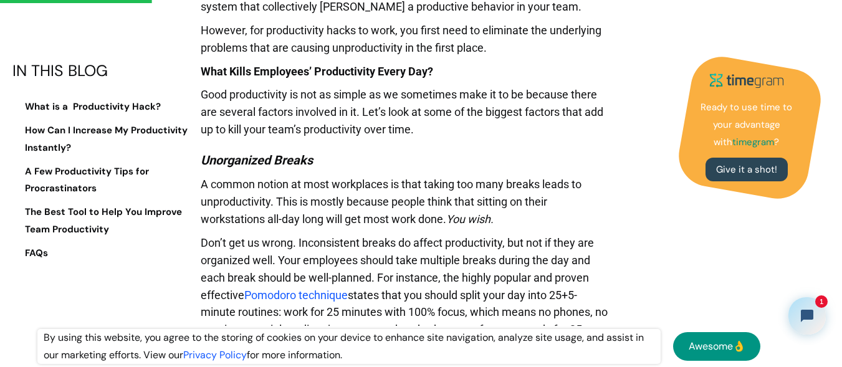
scroll to position [748, 0]
